Goal: Navigation & Orientation: Find specific page/section

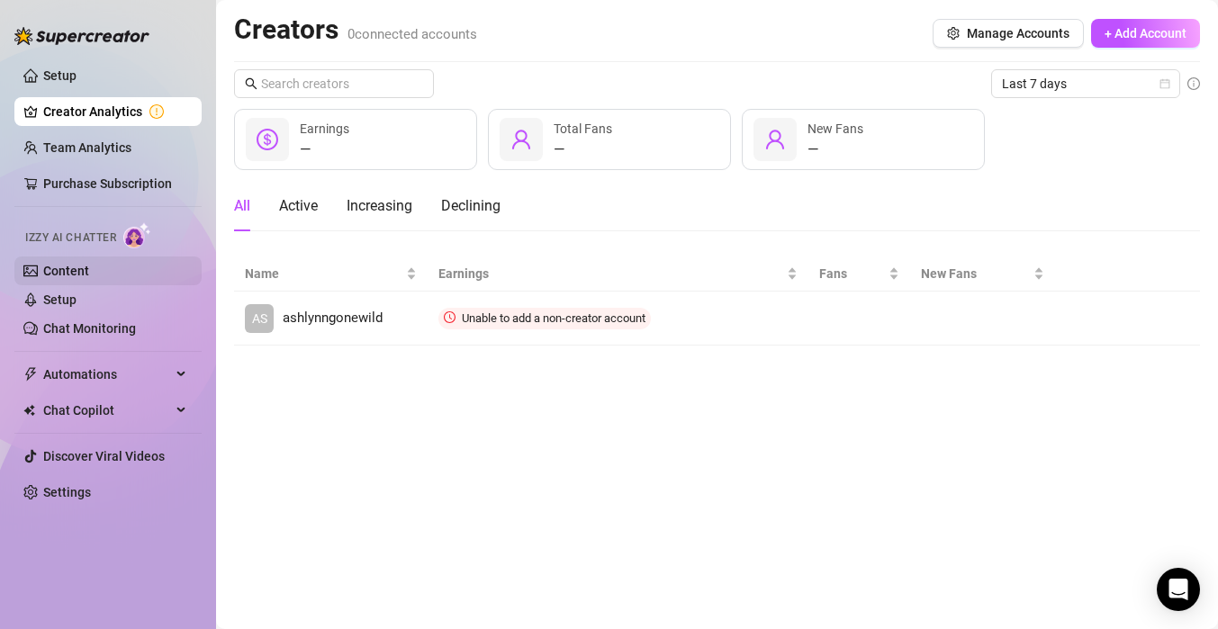
click at [89, 278] on link "Content" at bounding box center [66, 271] width 46 height 14
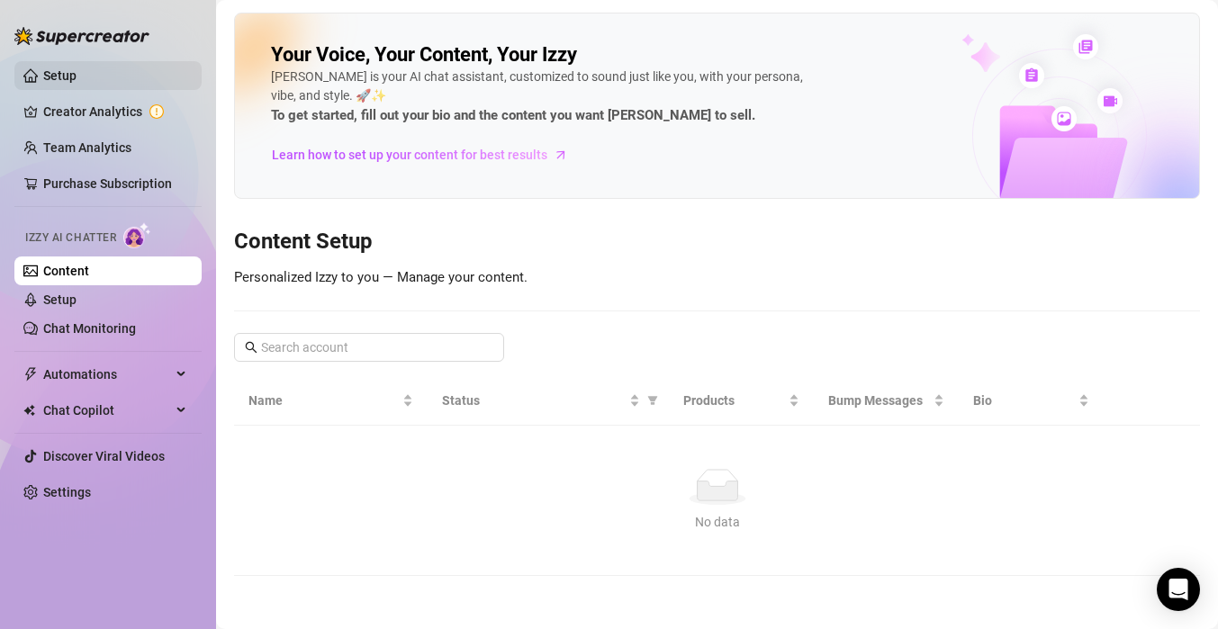
click at [77, 71] on link "Setup" at bounding box center [59, 75] width 33 height 14
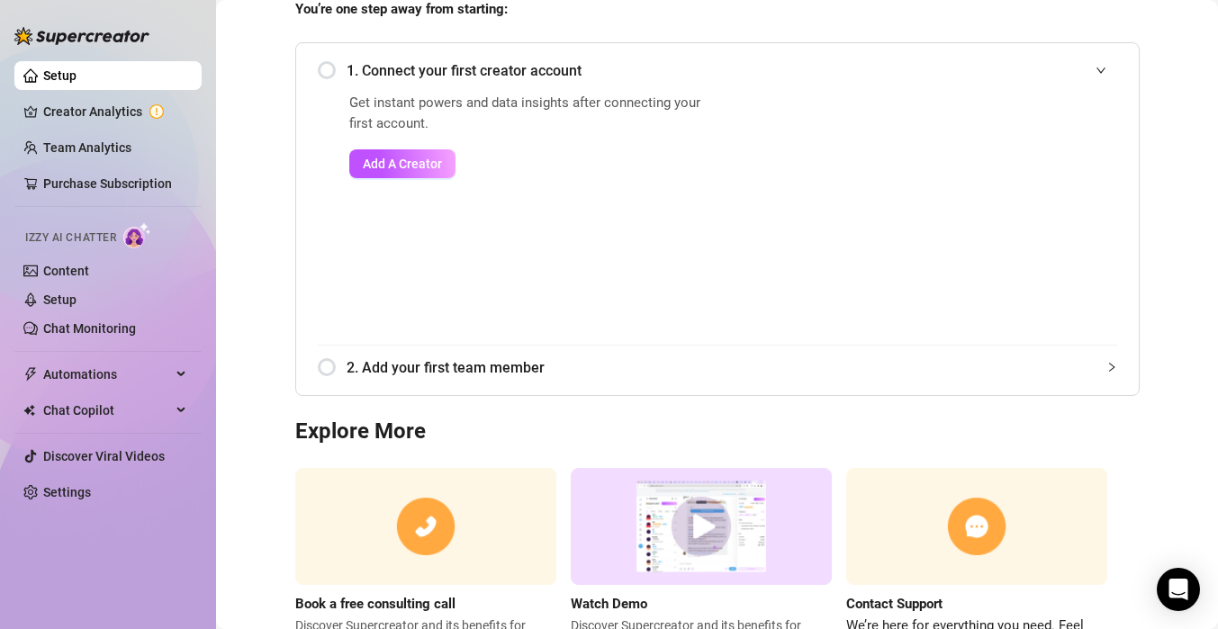
scroll to position [253, 0]
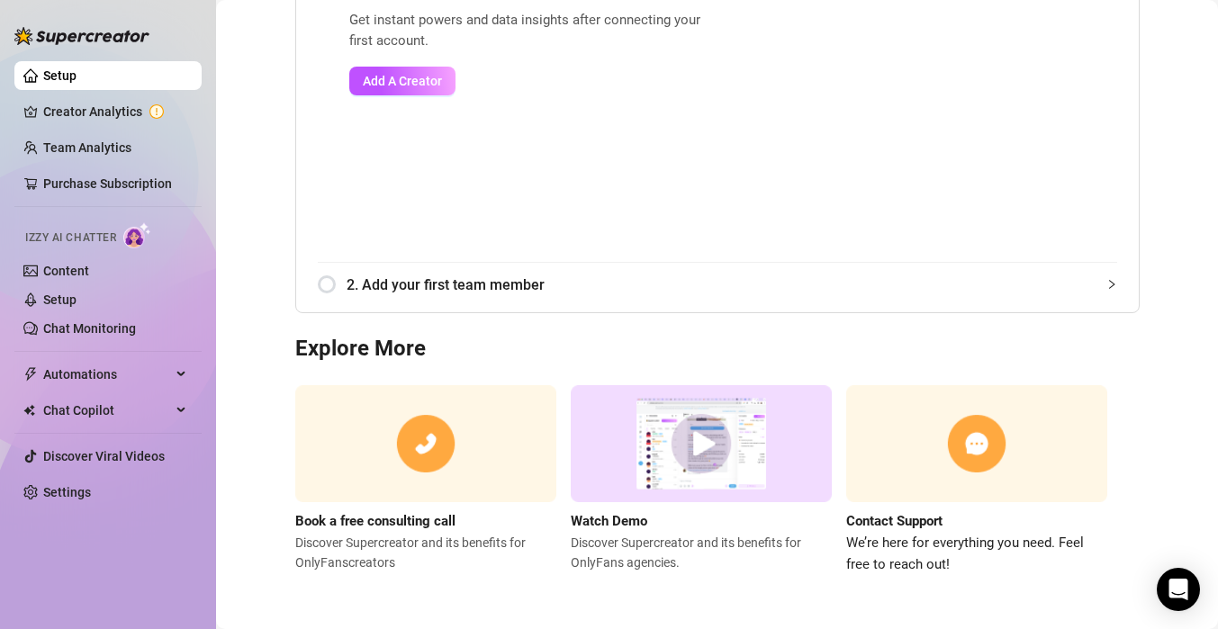
click at [122, 425] on ul "Setup Creator Analytics Team Analytics Purchase Subscription Izzy AI Chatter Co…" at bounding box center [107, 284] width 187 height 460
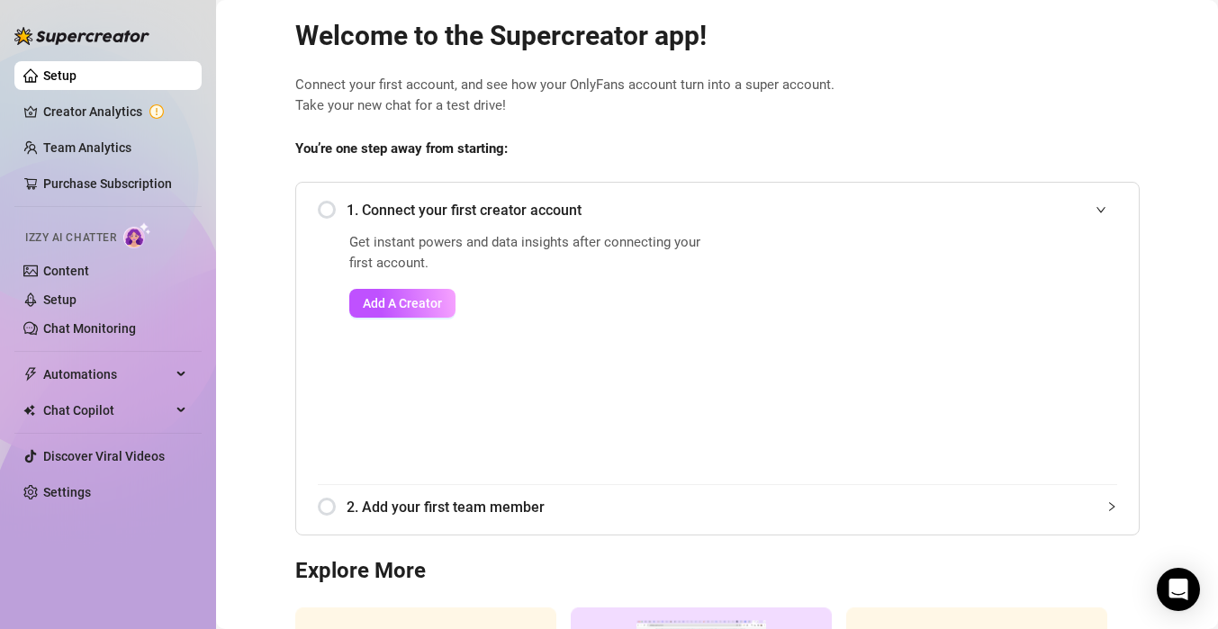
scroll to position [24, 0]
